Goal: Task Accomplishment & Management: Use online tool/utility

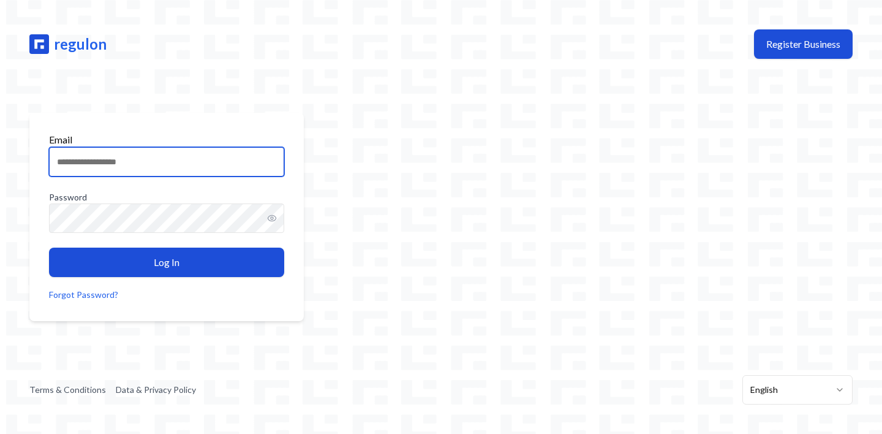
click at [181, 166] on input "Email" at bounding box center [166, 161] width 235 height 29
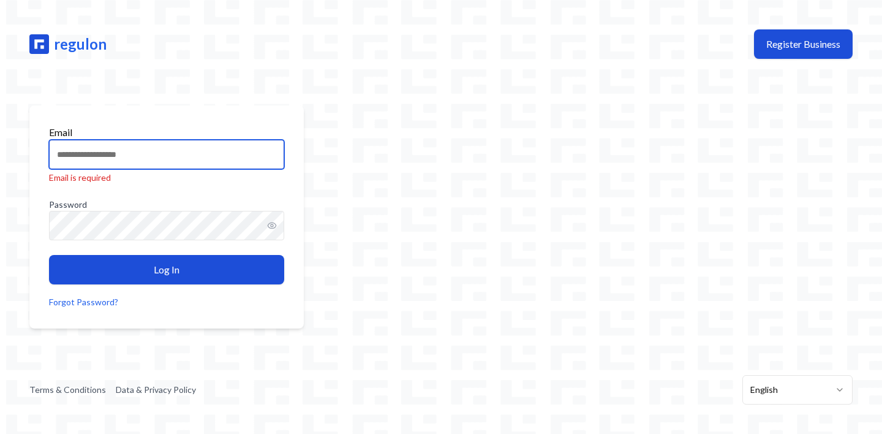
type input "**********"
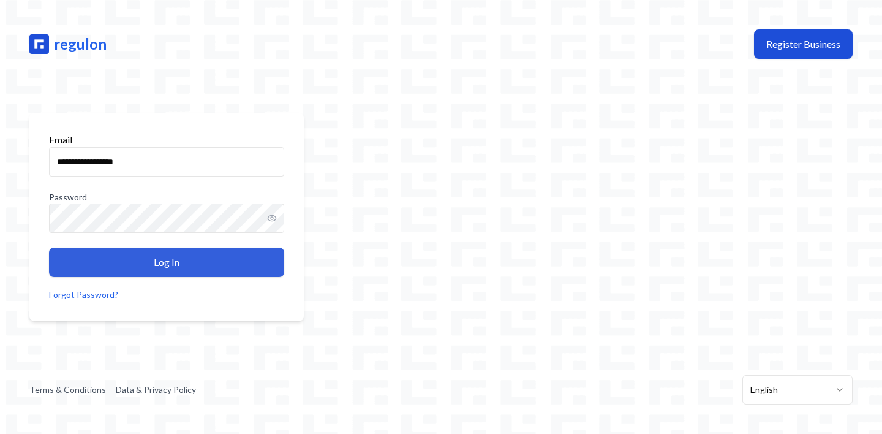
click at [183, 265] on button "Log In" at bounding box center [166, 261] width 235 height 29
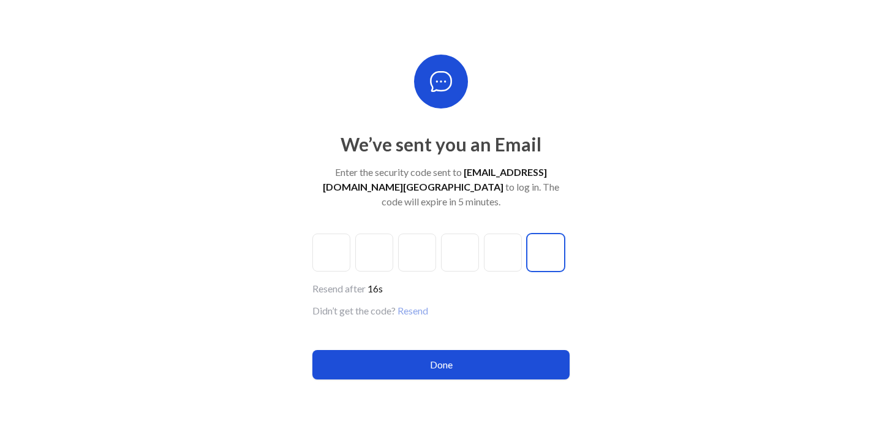
paste input "*"
type input "*"
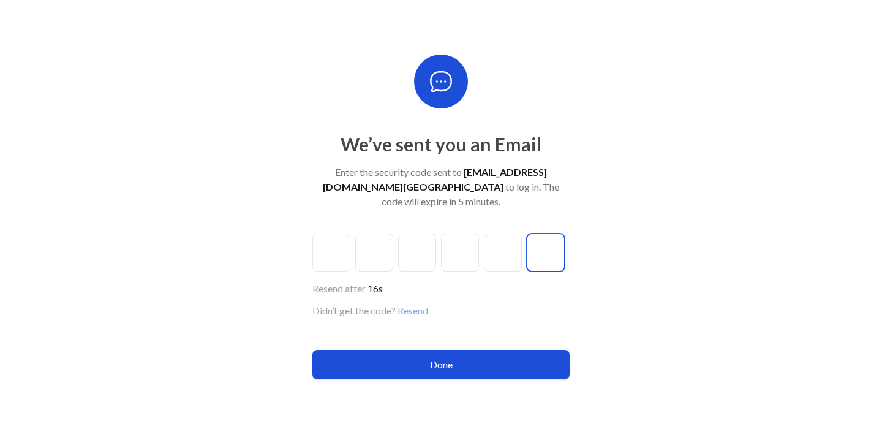
type input "*"
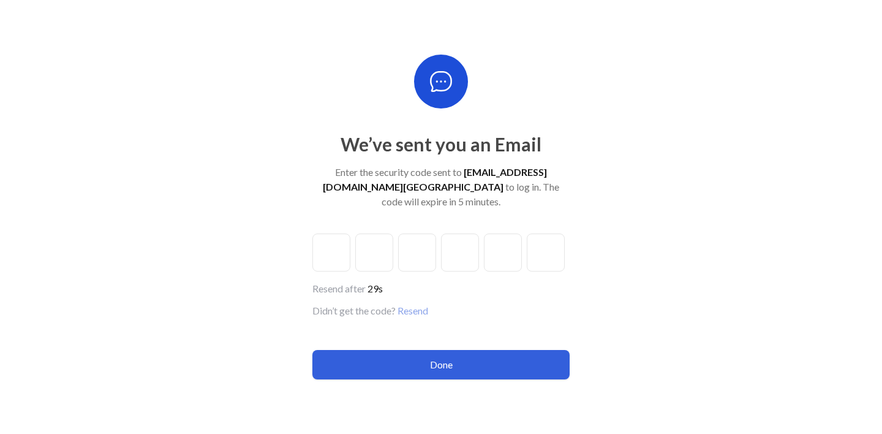
click at [456, 357] on button "Done" at bounding box center [440, 364] width 257 height 29
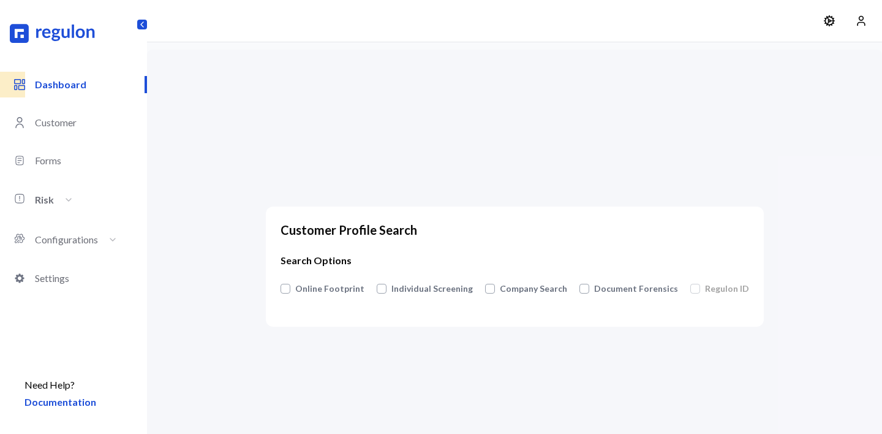
click at [62, 195] on p "Risk" at bounding box center [54, 200] width 39 height 28
click at [69, 223] on link "Create model" at bounding box center [61, 219] width 52 height 10
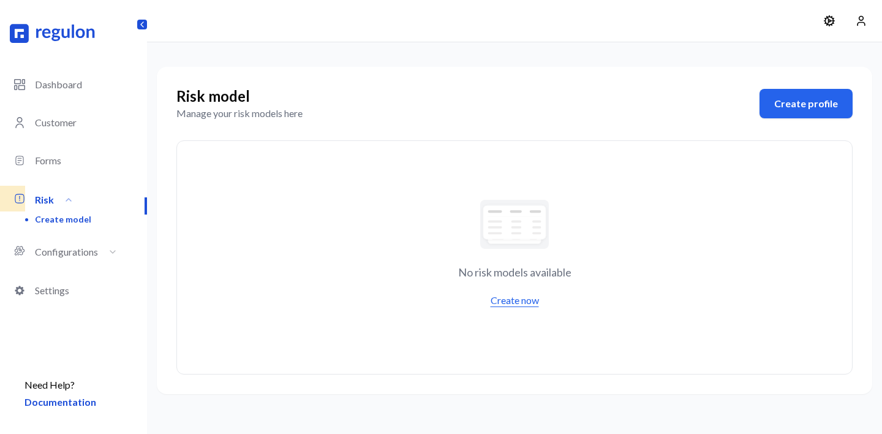
click at [518, 304] on button "Create now" at bounding box center [514, 299] width 73 height 29
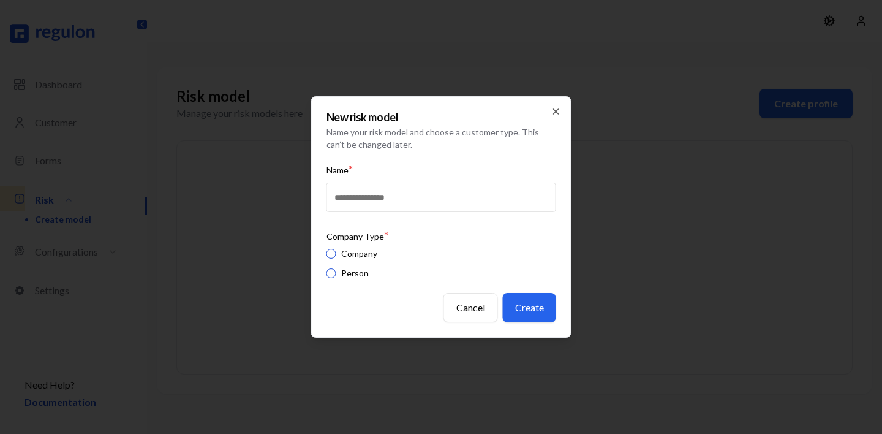
type input "**********"
click at [328, 257] on button "Company" at bounding box center [331, 254] width 10 height 10
click at [556, 108] on icon "button" at bounding box center [556, 112] width 10 height 10
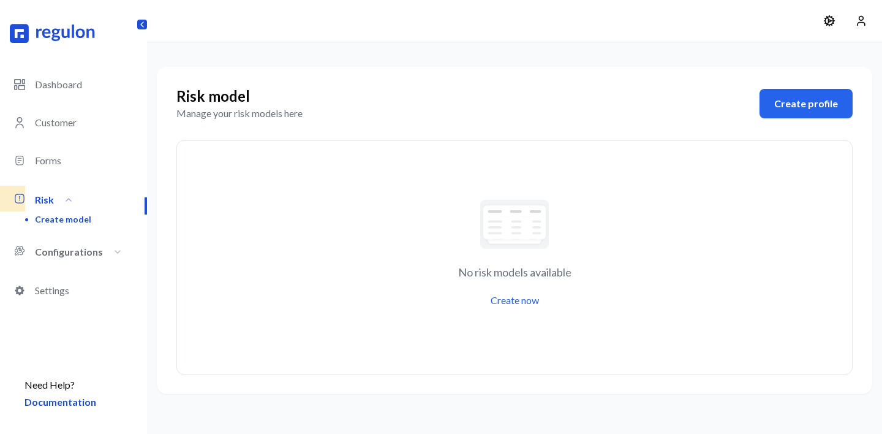
click at [79, 255] on p "Configurations" at bounding box center [79, 252] width 88 height 28
click at [55, 311] on link "Sources" at bounding box center [50, 305] width 31 height 10
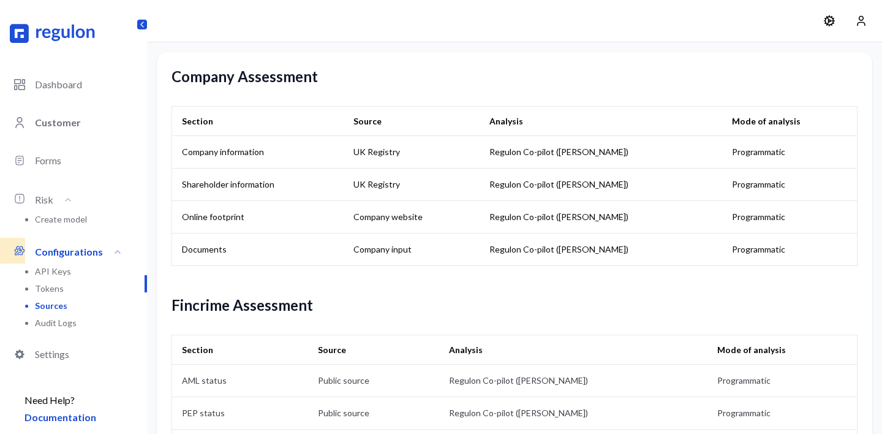
click at [61, 121] on p "Customer" at bounding box center [91, 122] width 112 height 15
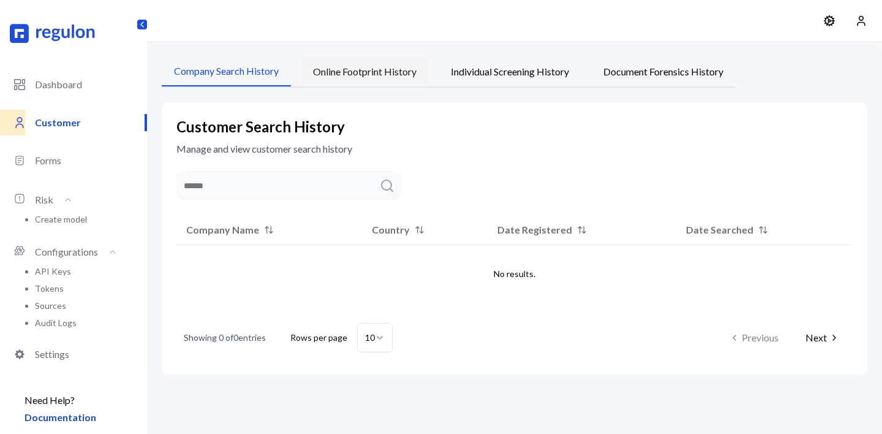
click at [355, 79] on button "Online Footprint History" at bounding box center [365, 71] width 128 height 29
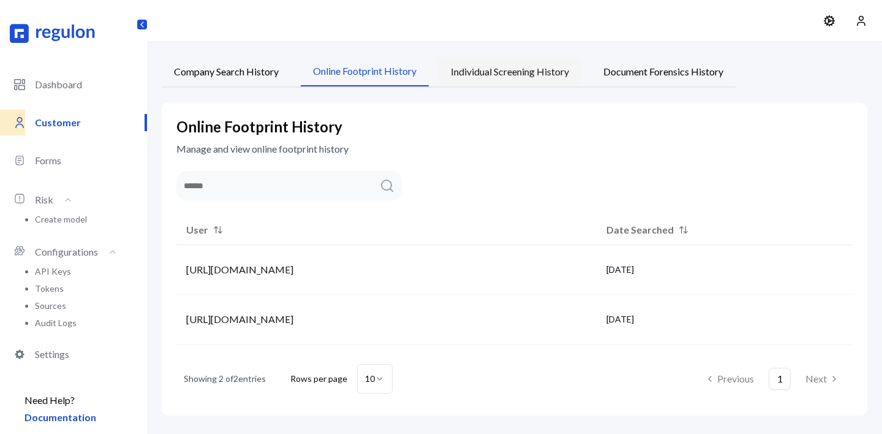
click at [533, 68] on button "Individual Screening History" at bounding box center [510, 71] width 143 height 29
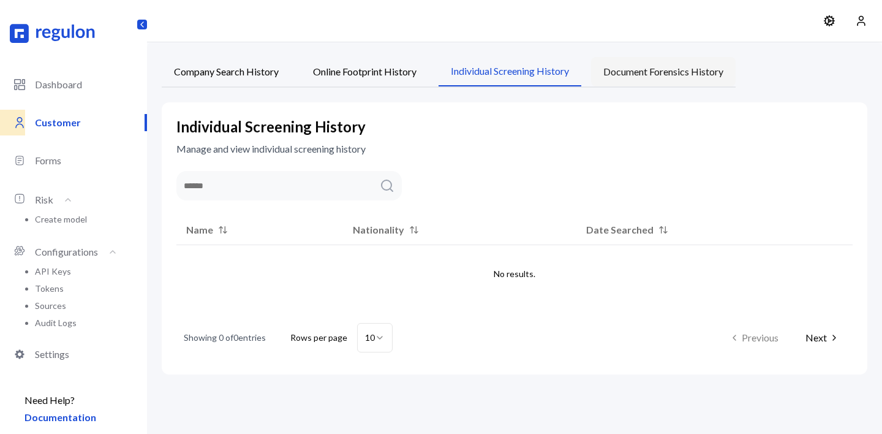
click at [657, 75] on button "Document Forensics History" at bounding box center [663, 71] width 145 height 29
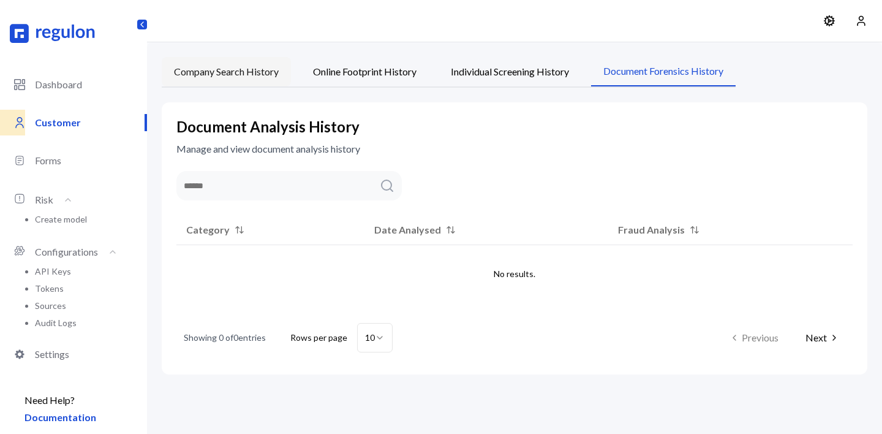
click at [220, 83] on button "Company Search History" at bounding box center [226, 71] width 129 height 29
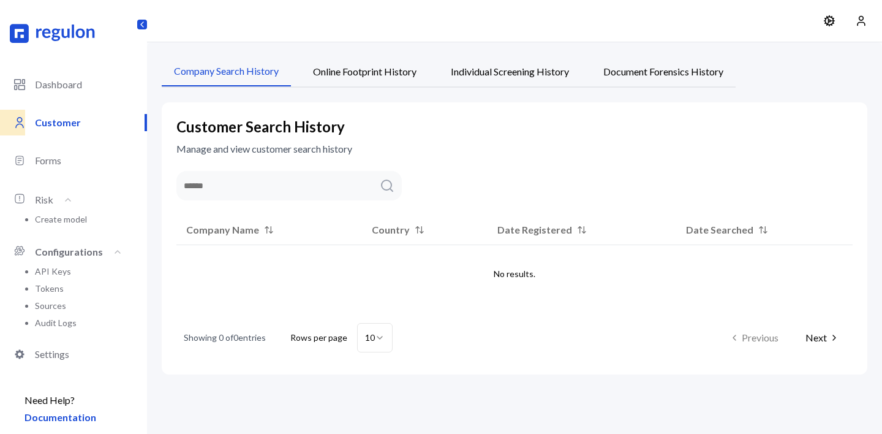
click at [113, 254] on icon at bounding box center [118, 252] width 10 height 10
click at [70, 85] on p "Dashboard" at bounding box center [91, 84] width 112 height 15
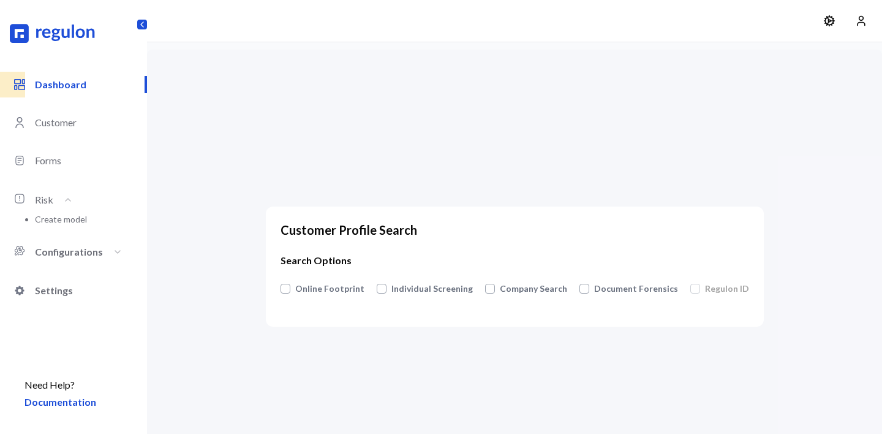
click at [55, 297] on p "Settings" at bounding box center [91, 290] width 112 height 15
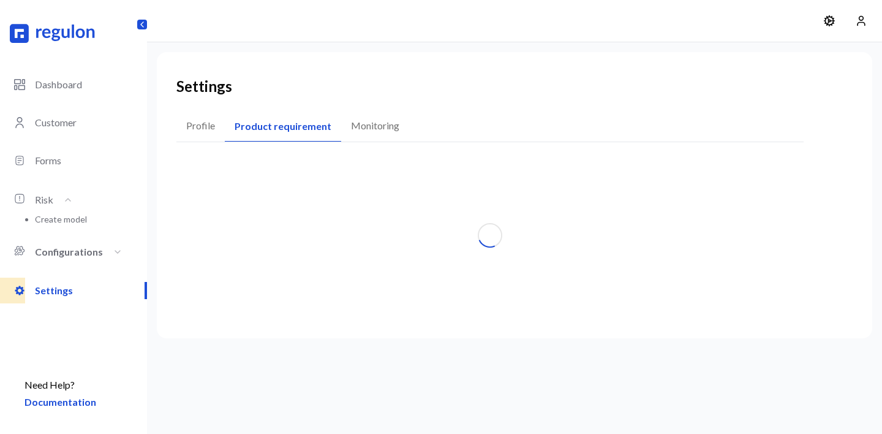
click at [276, 132] on button "Product requirement" at bounding box center [283, 126] width 116 height 30
click at [378, 124] on button "Monitoring" at bounding box center [367, 126] width 71 height 30
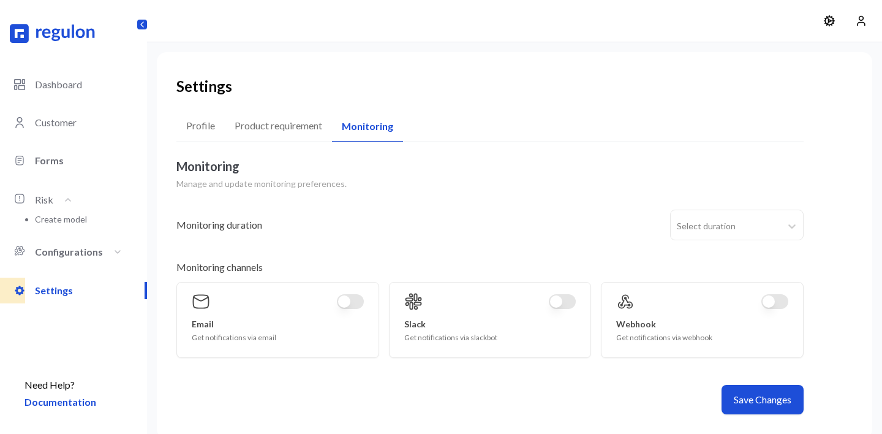
click at [55, 160] on p "Forms" at bounding box center [91, 160] width 112 height 15
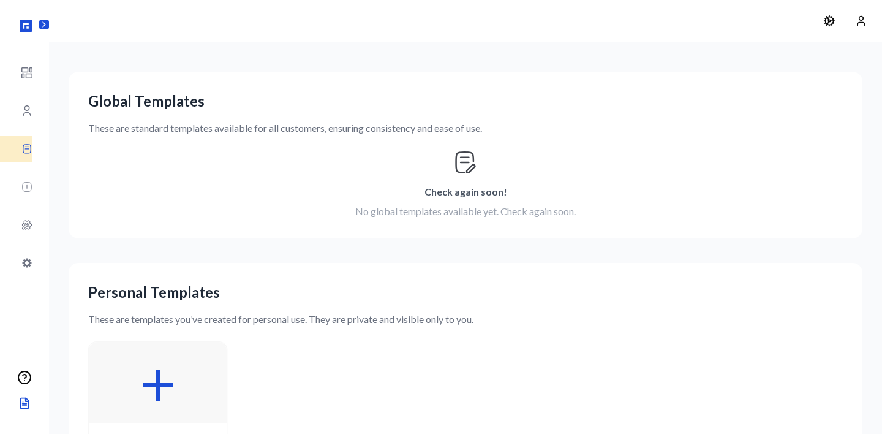
click at [43, 24] on icon at bounding box center [44, 25] width 10 height 10
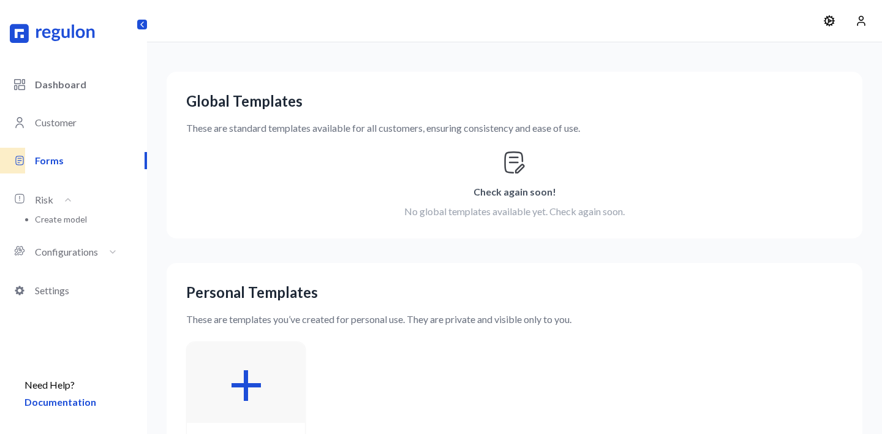
click at [67, 82] on p "Dashboard" at bounding box center [91, 84] width 112 height 15
